Goal: Transaction & Acquisition: Register for event/course

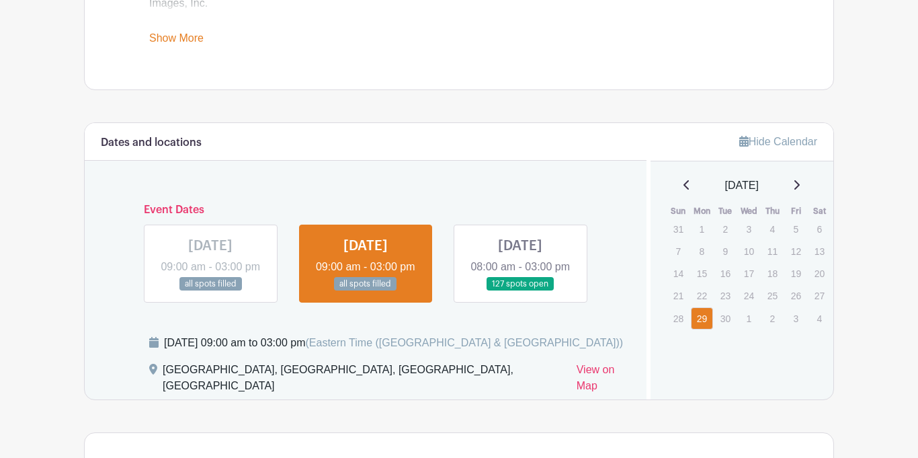
scroll to position [676, 0]
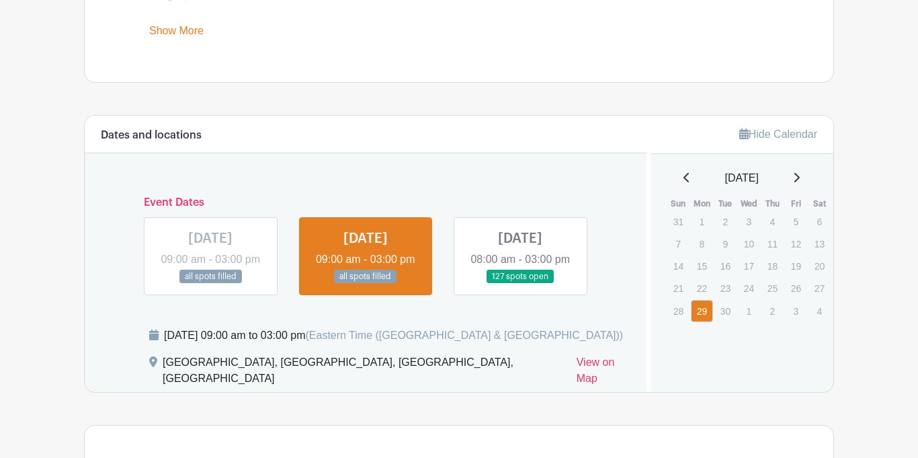
click at [520, 284] on link at bounding box center [520, 284] width 0 height 0
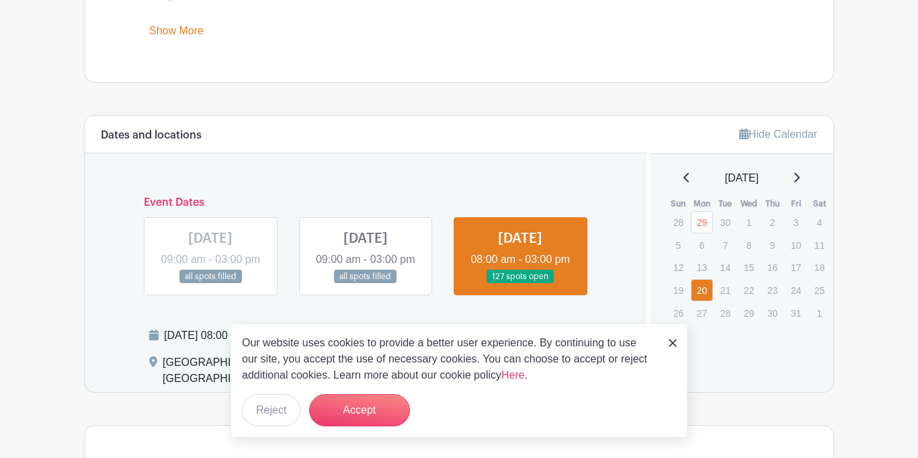
click at [670, 341] on img at bounding box center [673, 343] width 8 height 8
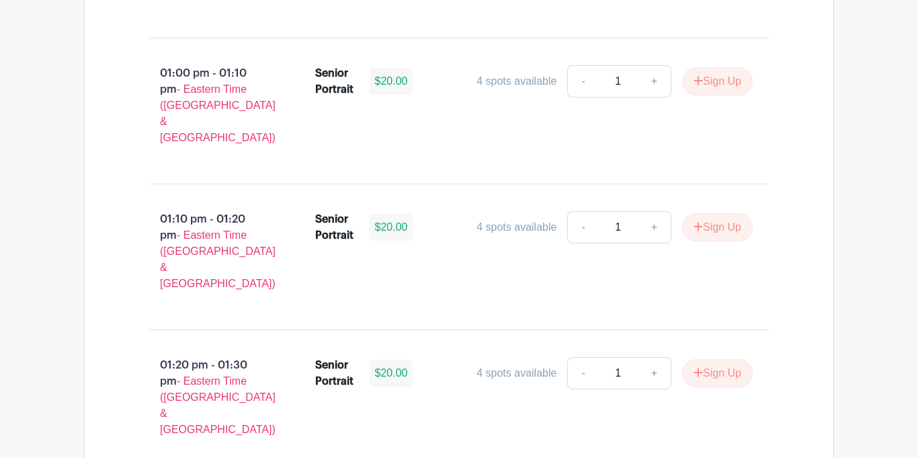
scroll to position [4627, 0]
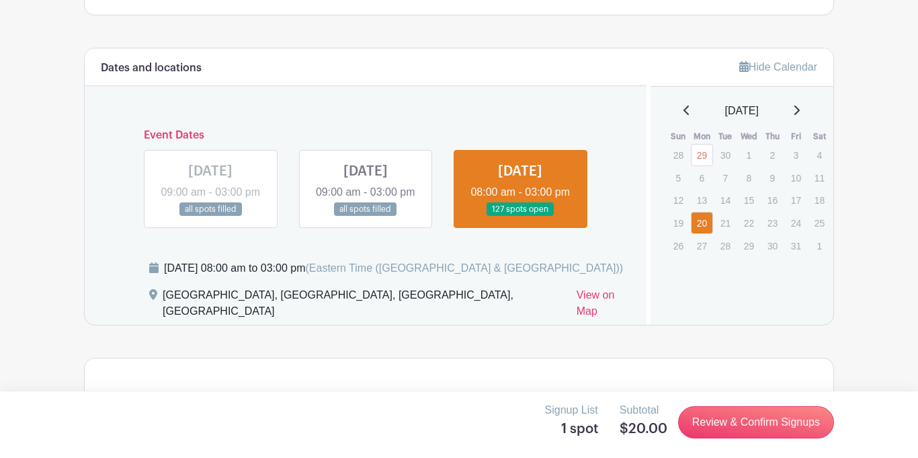
scroll to position [743, 0]
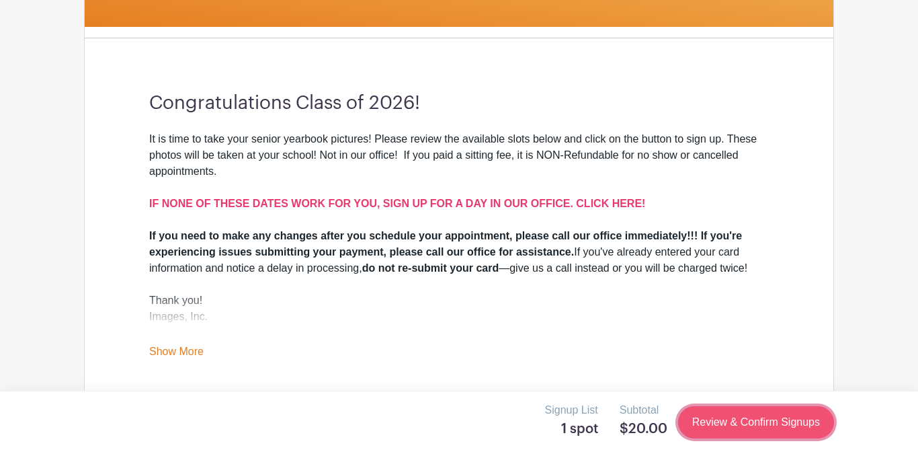
click at [711, 424] on link "Review & Confirm Signups" at bounding box center [756, 422] width 156 height 32
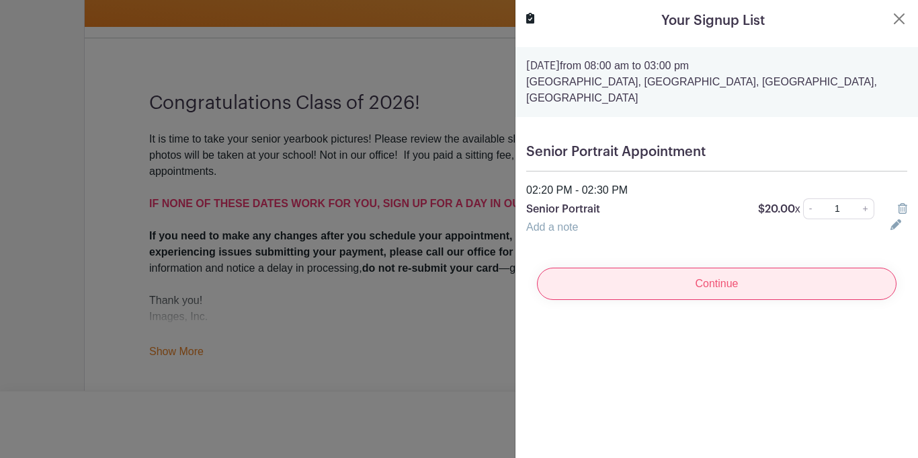
click at [602, 282] on input "Continue" at bounding box center [717, 284] width 360 height 32
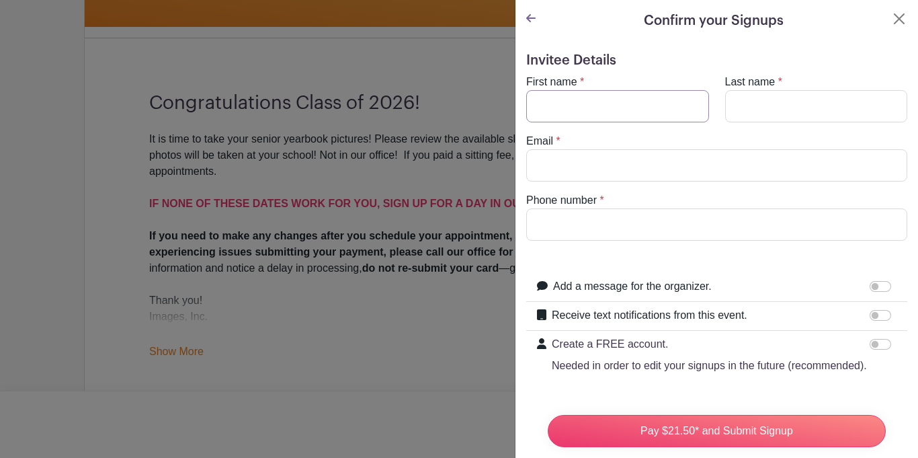
click at [592, 107] on input "First name" at bounding box center [617, 106] width 183 height 32
type input "london"
click at [760, 104] on input "Last name" at bounding box center [816, 106] width 183 height 32
type input "johnson"
click at [728, 163] on input "Email" at bounding box center [716, 165] width 381 height 32
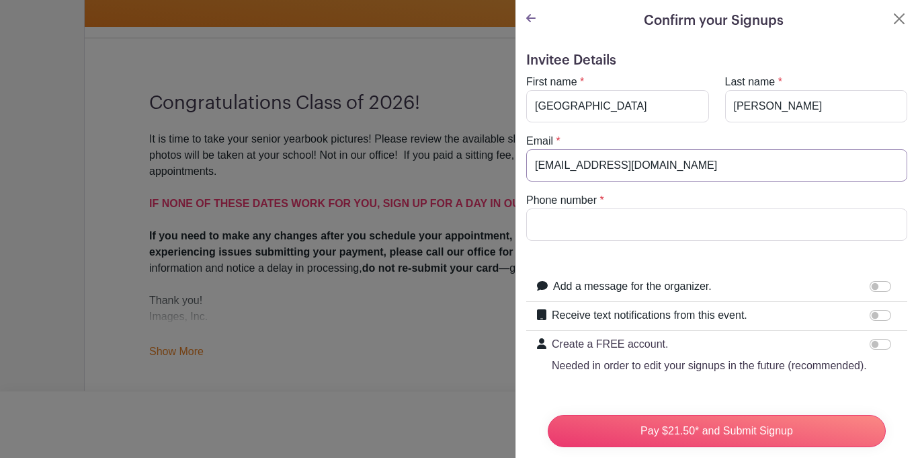
type input "lonii23@yahoo.com"
click at [606, 222] on input "Phone number" at bounding box center [716, 224] width 381 height 32
type input "864-407-0314"
click at [650, 255] on form "Invitee Details First name * london Last name * johnson Email * lonii23@yahoo.c…" at bounding box center [716, 302] width 381 height 501
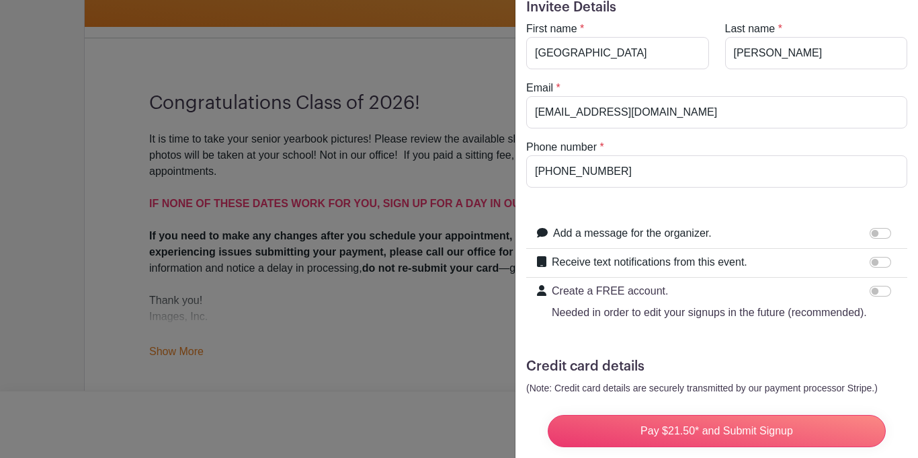
scroll to position [52, 0]
click at [887, 253] on div "Receive text notifications from this event. Your Phone Number +1 +1 Text messag…" at bounding box center [716, 263] width 381 height 29
click at [887, 258] on input "Receive text notifications from this event." at bounding box center [881, 262] width 22 height 11
checkbox input "true"
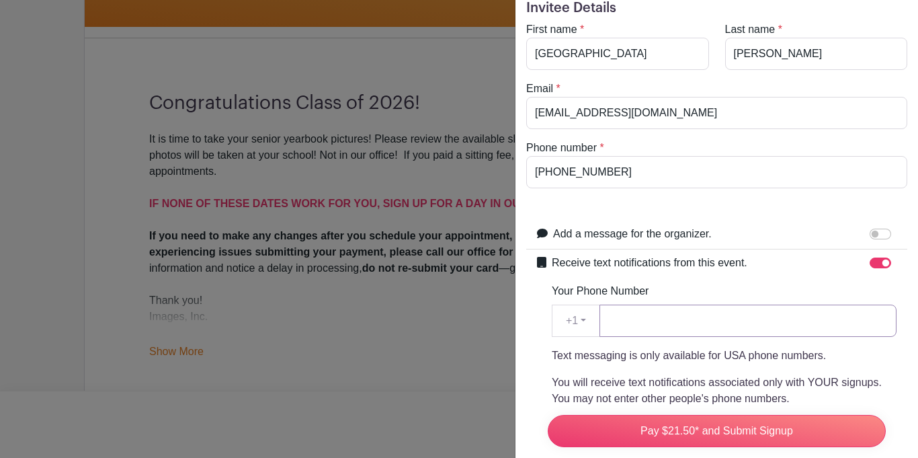
click at [676, 320] on input "Your Phone Number" at bounding box center [748, 321] width 297 height 32
type input "864-407-0314"
click at [675, 360] on p "Text messaging is only available for USA phone numbers." at bounding box center [724, 356] width 345 height 16
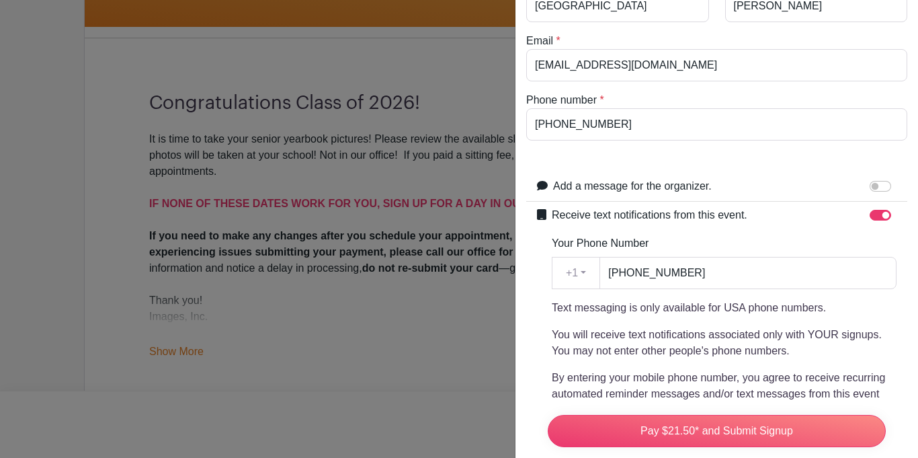
scroll to position [370, 0]
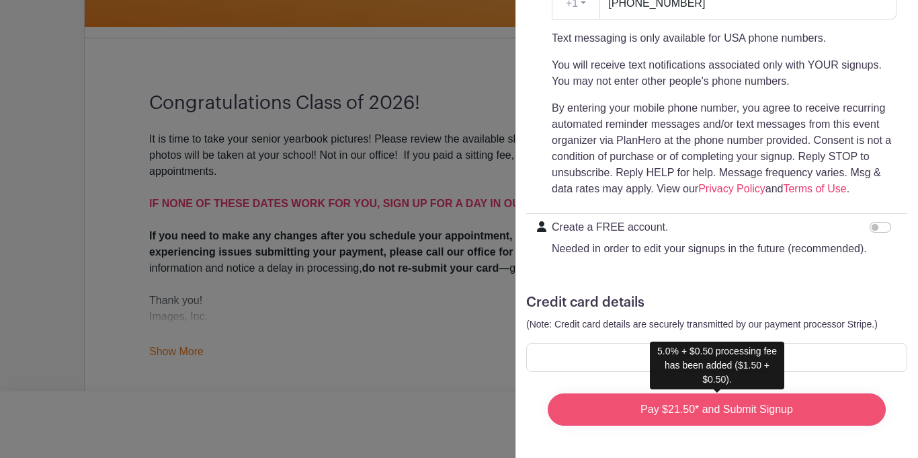
click at [743, 399] on input "Pay $21.50* and Submit Signup" at bounding box center [717, 409] width 338 height 32
click at [655, 425] on input "Pay $21.50* and Submit Signup" at bounding box center [717, 409] width 338 height 32
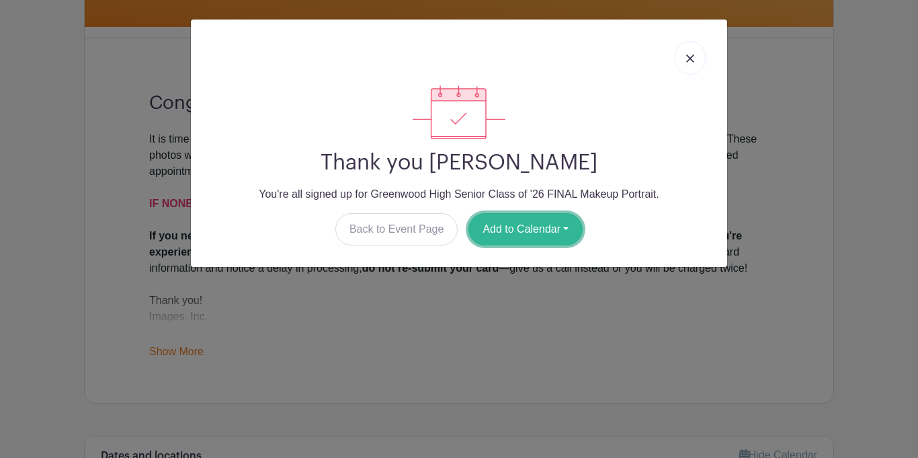
click at [548, 235] on button "Add to Calendar" at bounding box center [526, 229] width 114 height 32
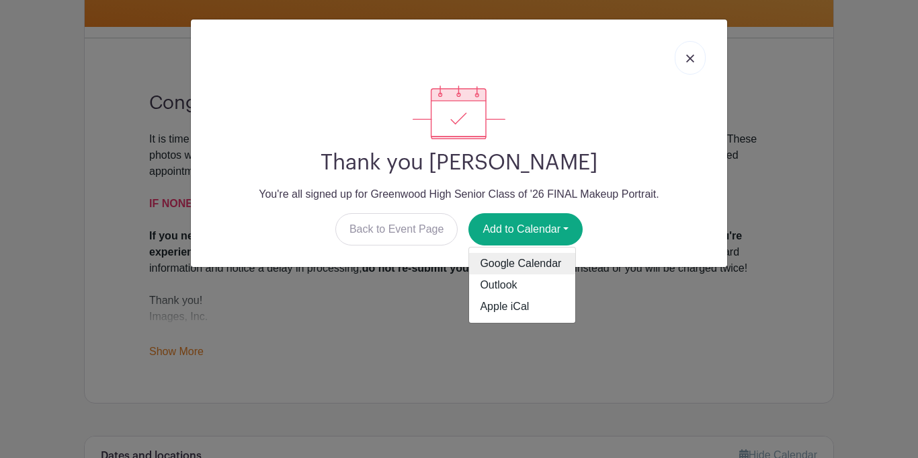
click at [533, 261] on link "Google Calendar" at bounding box center [522, 264] width 106 height 22
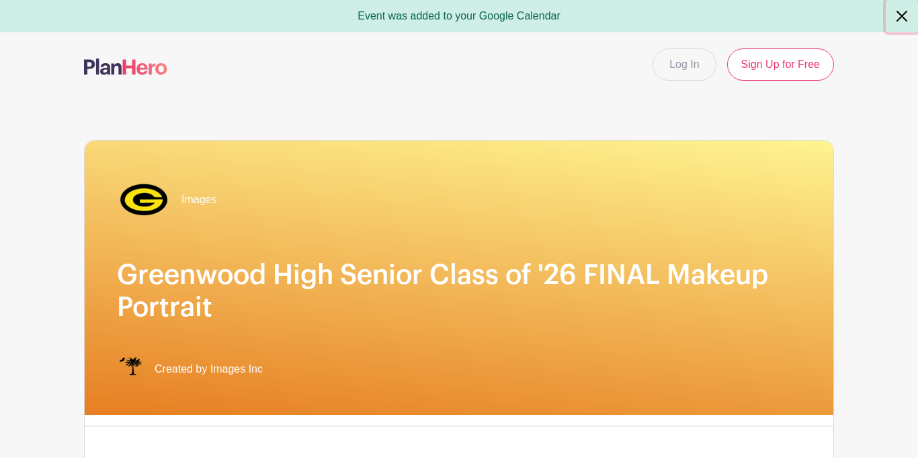
click at [908, 23] on button "Close" at bounding box center [902, 16] width 32 height 32
